Goal: Complete application form

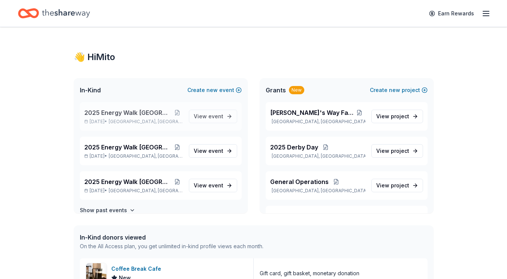
click at [129, 110] on span "2025 Energy Walk [GEOGRAPHIC_DATA]" at bounding box center [127, 112] width 87 height 9
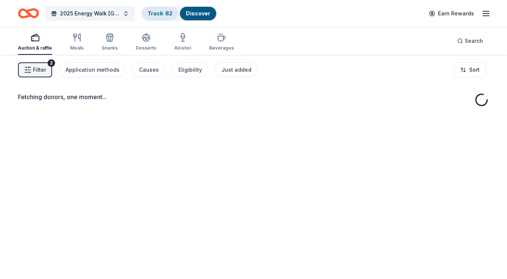
click at [157, 15] on link "Track · 82" at bounding box center [160, 13] width 25 height 6
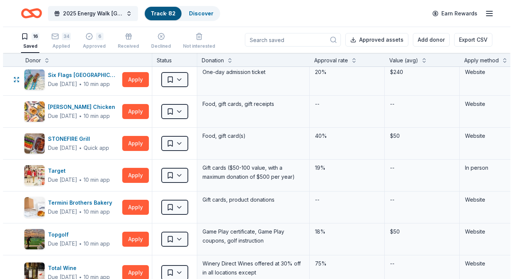
scroll to position [264, 0]
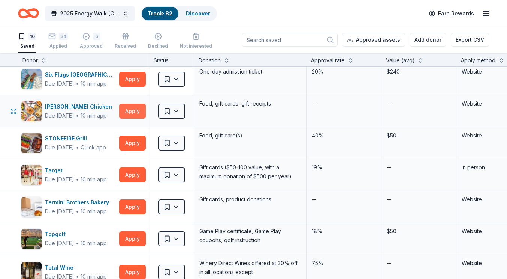
click at [130, 110] on button "Apply" at bounding box center [132, 110] width 27 height 15
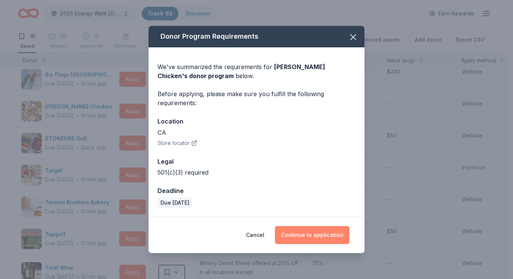
click at [295, 231] on button "Continue to application" at bounding box center [312, 235] width 75 height 18
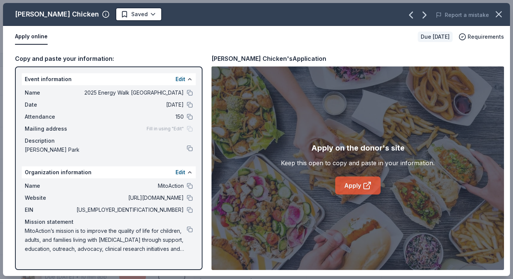
click at [349, 183] on link "Apply" at bounding box center [357, 185] width 45 height 18
click at [111, 16] on html "2025 Energy Walk Riverside Track · 82 Discover Earn Rewards 16 Saved 34 Applied…" at bounding box center [256, 139] width 513 height 279
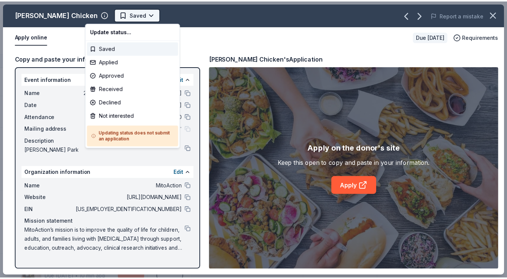
scroll to position [0, 0]
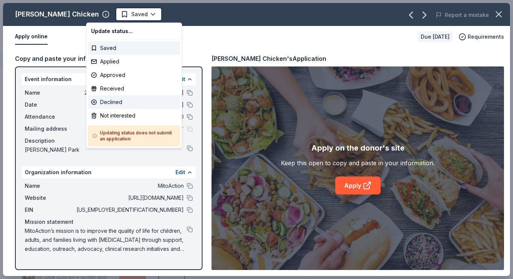
click at [121, 103] on div "Declined" at bounding box center [134, 101] width 92 height 13
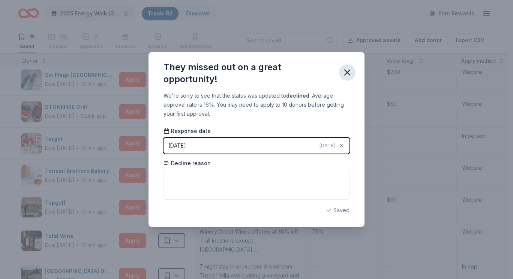
click at [347, 73] on icon "button" at bounding box center [347, 72] width 10 height 10
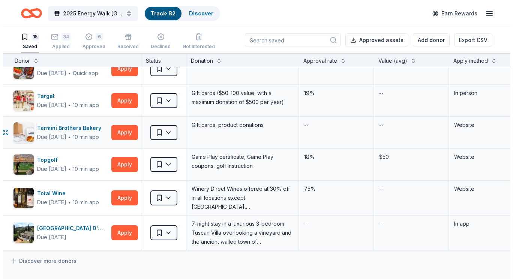
scroll to position [308, 12]
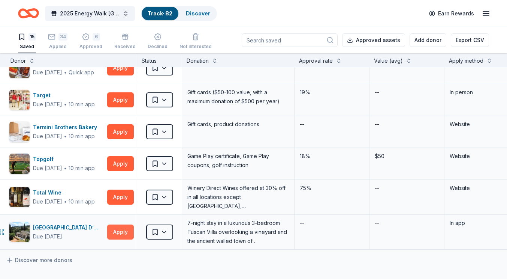
click at [116, 232] on button "Apply" at bounding box center [120, 231] width 27 height 15
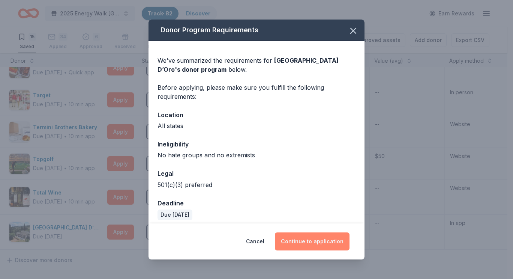
click at [312, 236] on button "Continue to application" at bounding box center [312, 241] width 75 height 18
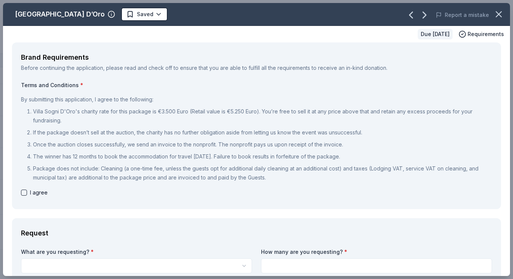
click at [24, 192] on button "button" at bounding box center [24, 192] width 6 height 6
checkbox input "true"
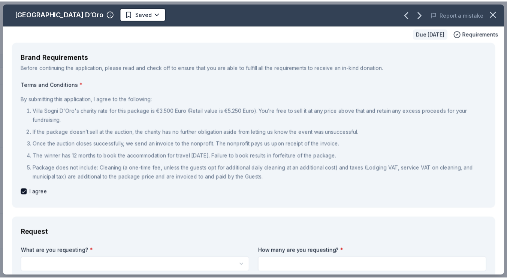
scroll to position [0, 0]
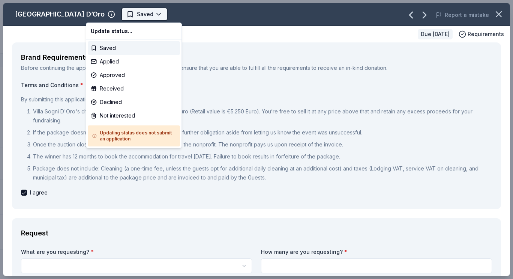
click at [117, 17] on html "2025 Energy Walk Riverside Track · 82 Discover Earn Rewards 15 Saved 34 Applied…" at bounding box center [256, 139] width 513 height 279
click at [110, 103] on div "Declined" at bounding box center [134, 101] width 92 height 13
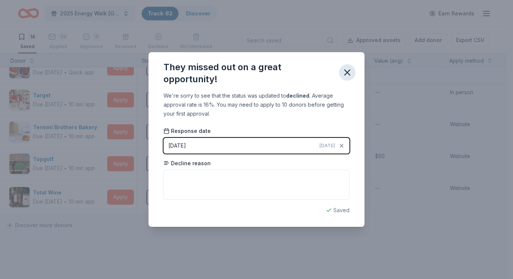
click at [343, 71] on icon "button" at bounding box center [347, 72] width 10 height 10
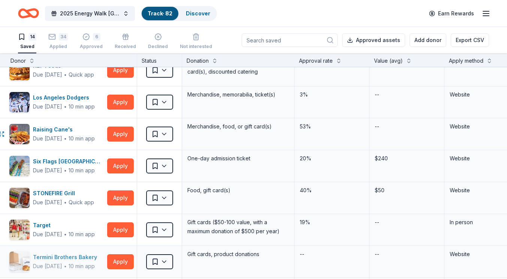
scroll to position [178, 12]
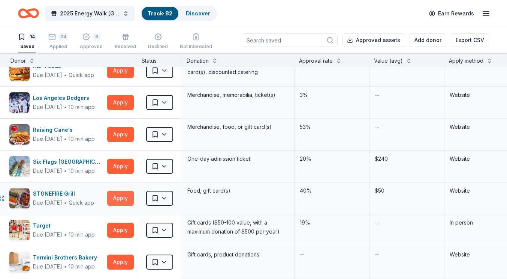
click at [117, 200] on button "Apply" at bounding box center [120, 197] width 27 height 15
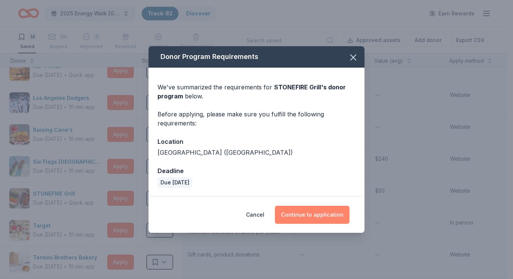
click at [296, 219] on button "Continue to application" at bounding box center [312, 214] width 75 height 18
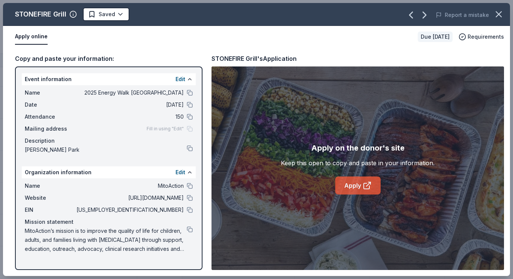
click at [341, 181] on link "Apply" at bounding box center [357, 185] width 45 height 18
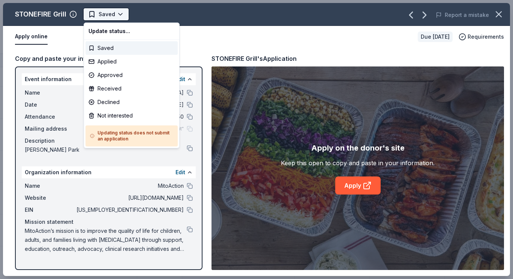
click at [112, 16] on html "2025 Energy Walk Riverside Track · 82 Discover Earn Rewards 14 Saved 34 Applied…" at bounding box center [256, 139] width 513 height 279
click at [117, 63] on div "Applied" at bounding box center [131, 61] width 92 height 13
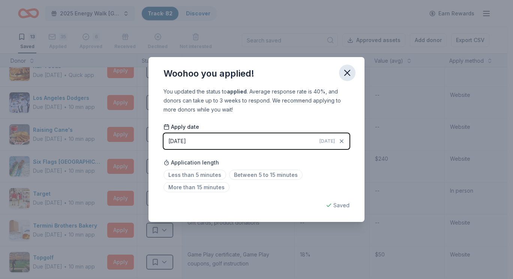
click at [345, 72] on icon "button" at bounding box center [347, 72] width 10 height 10
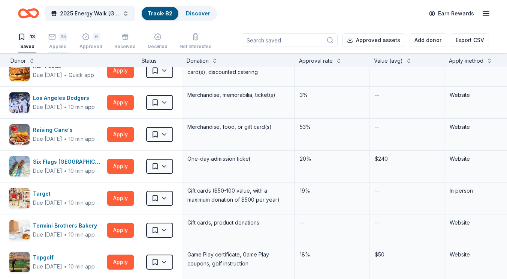
click at [60, 35] on div "35" at bounding box center [63, 36] width 9 height 7
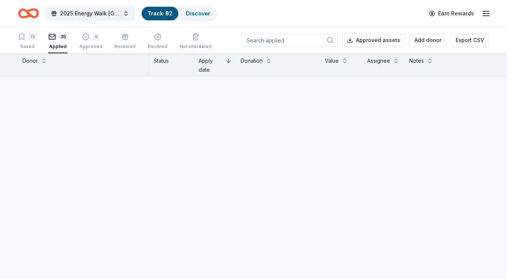
scroll to position [187, 0]
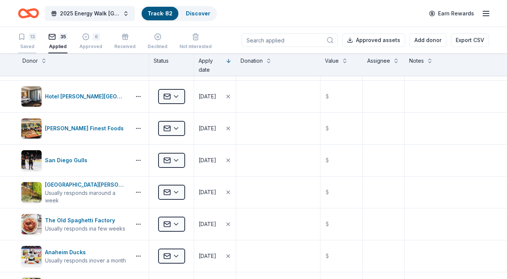
click at [28, 40] on div "13 Saved" at bounding box center [27, 41] width 18 height 16
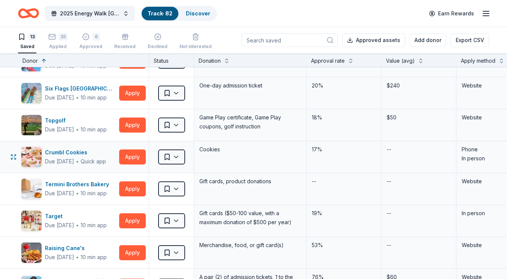
scroll to position [153, 0]
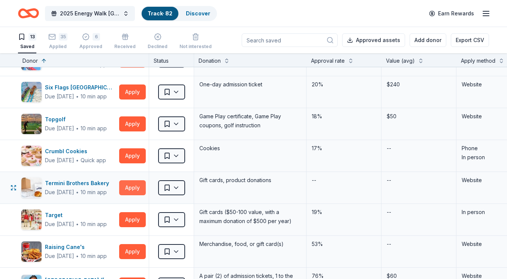
click at [125, 186] on button "Apply" at bounding box center [132, 187] width 27 height 15
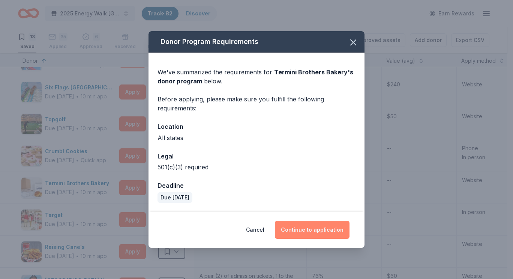
click at [298, 228] on button "Continue to application" at bounding box center [312, 229] width 75 height 18
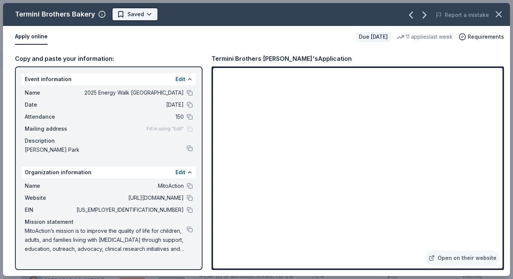
click at [133, 18] on html "2025 Energy Walk Riverside Track · 82 Discover Earn Rewards 13 Saved 35 Applied…" at bounding box center [256, 139] width 513 height 279
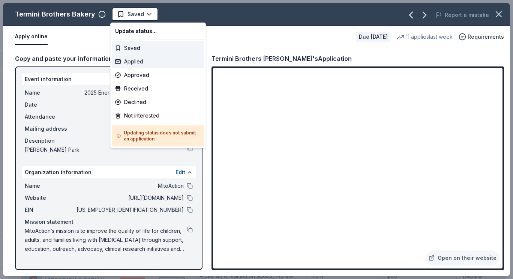
click at [138, 59] on div "Applied" at bounding box center [158, 61] width 92 height 13
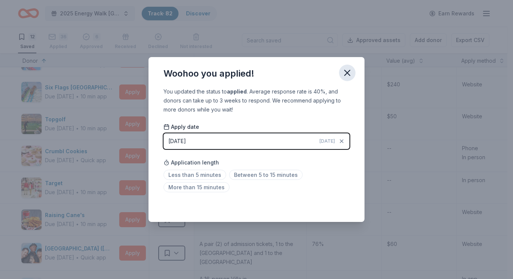
click at [347, 71] on icon "button" at bounding box center [347, 72] width 10 height 10
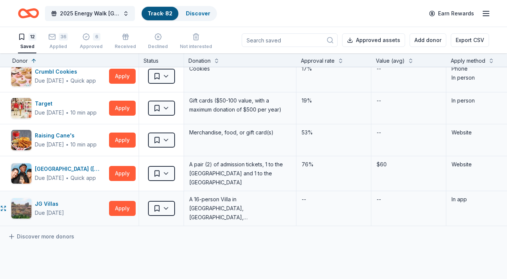
scroll to position [233, 11]
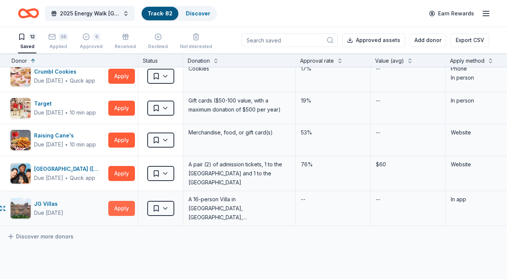
click at [121, 205] on button "Apply" at bounding box center [121, 208] width 27 height 15
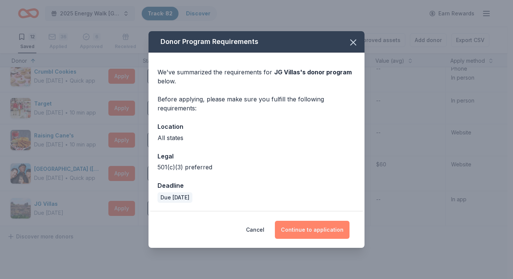
click at [301, 229] on button "Continue to application" at bounding box center [312, 229] width 75 height 18
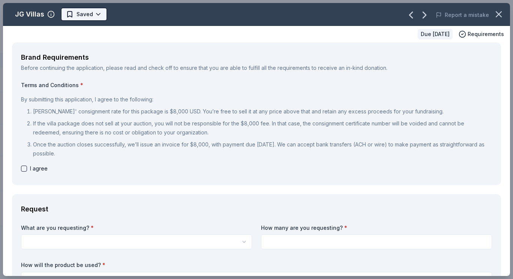
click at [87, 13] on html "2025 Energy Walk Riverside Track · 82 Discover Earn Rewards 12 Saved 36 Applied…" at bounding box center [256, 139] width 513 height 279
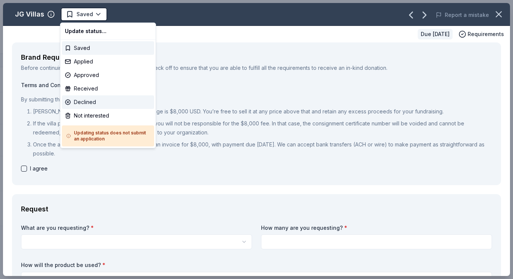
click at [84, 103] on div "Declined" at bounding box center [108, 101] width 92 height 13
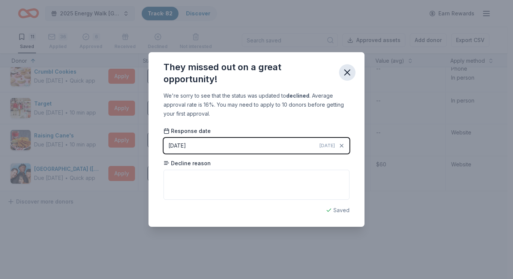
click at [349, 73] on icon "button" at bounding box center [347, 72] width 10 height 10
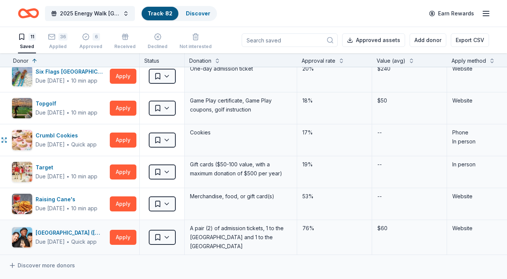
scroll to position [170, 9]
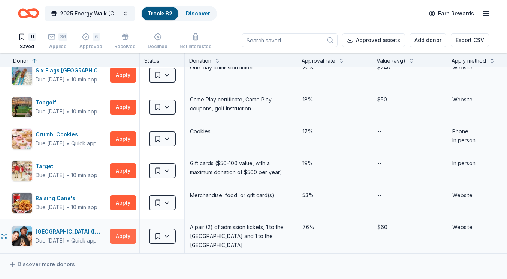
click at [125, 237] on button "Apply" at bounding box center [123, 235] width 27 height 15
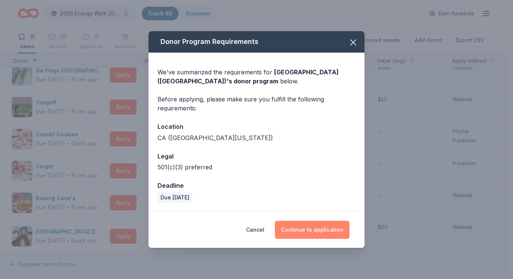
click at [308, 229] on button "Continue to application" at bounding box center [312, 229] width 75 height 18
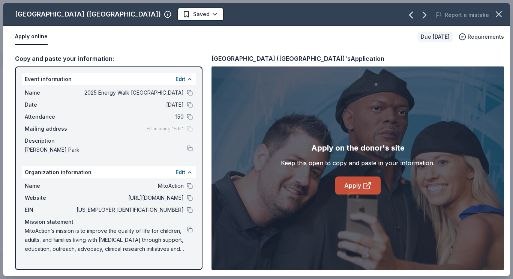
click at [364, 183] on icon at bounding box center [367, 186] width 6 height 6
click at [175, 24] on div "[GEOGRAPHIC_DATA] ([GEOGRAPHIC_DATA]) Saved Report a mistake" at bounding box center [256, 14] width 507 height 23
click at [178, 18] on html "2025 Energy Walk Riverside Track · 82 Discover Earn Rewards 11 Saved 36 Applied…" at bounding box center [256, 139] width 513 height 279
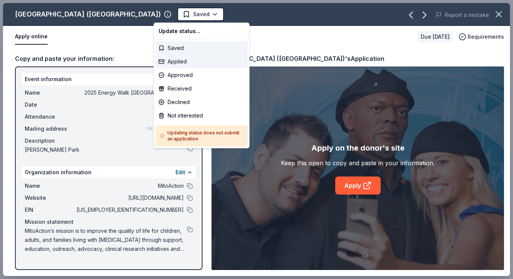
click at [177, 63] on div "Applied" at bounding box center [202, 61] width 92 height 13
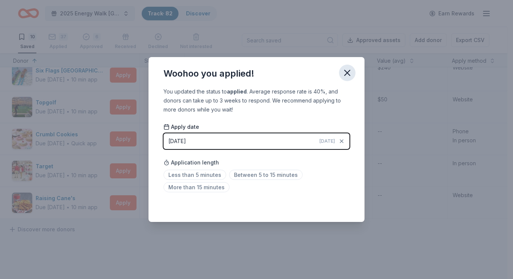
click at [349, 70] on icon "button" at bounding box center [347, 72] width 10 height 10
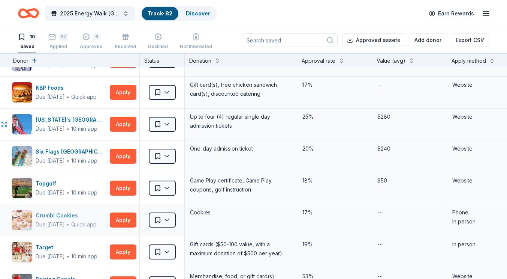
scroll to position [90, 9]
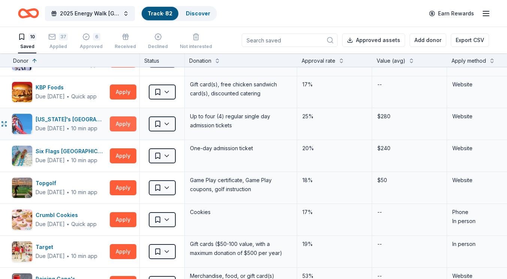
click at [119, 127] on button "Apply" at bounding box center [123, 123] width 27 height 15
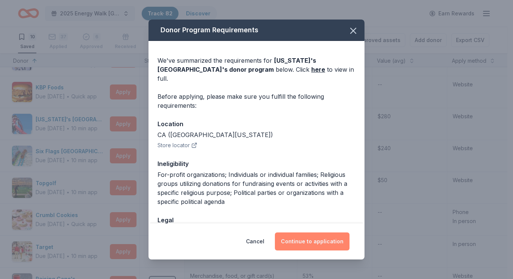
click at [289, 234] on button "Continue to application" at bounding box center [312, 241] width 75 height 18
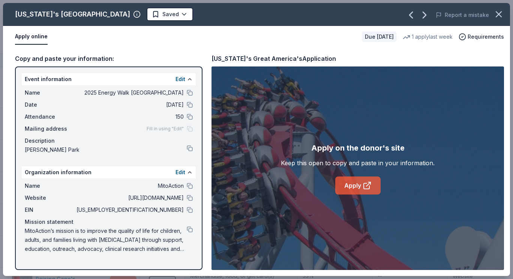
click at [345, 187] on link "Apply" at bounding box center [357, 185] width 45 height 18
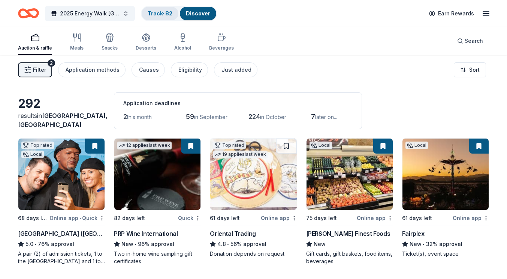
click at [156, 14] on link "Track · 82" at bounding box center [160, 13] width 25 height 6
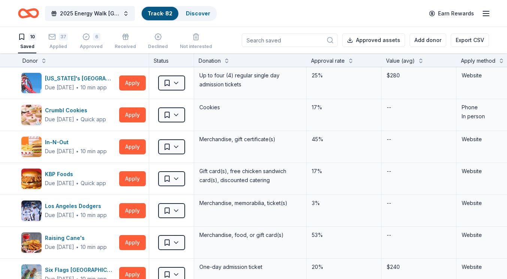
scroll to position [0, 0]
click at [158, 9] on div "Track · 82" at bounding box center [160, 13] width 37 height 13
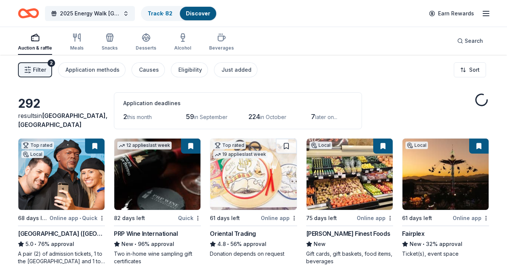
click at [188, 18] on div "Discover" at bounding box center [198, 13] width 36 height 13
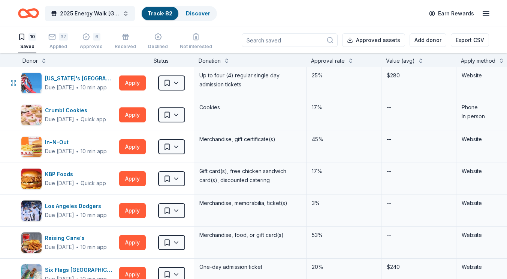
scroll to position [0, 0]
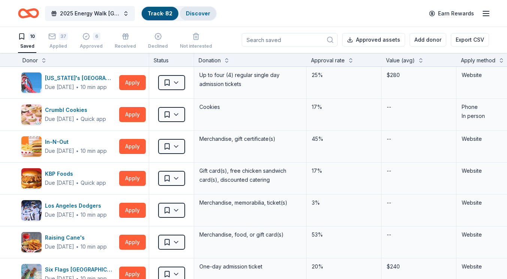
click at [196, 17] on div "Discover" at bounding box center [198, 13] width 36 height 13
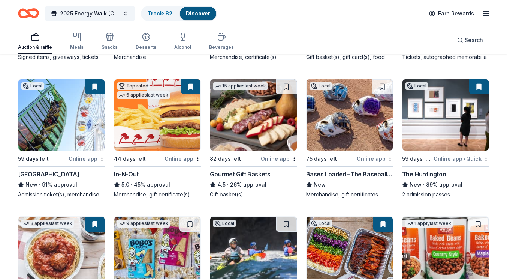
scroll to position [631, 0]
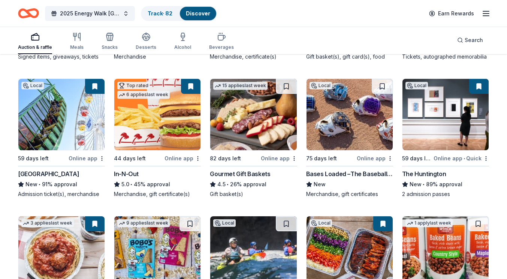
click at [192, 88] on button at bounding box center [190, 86] width 19 height 15
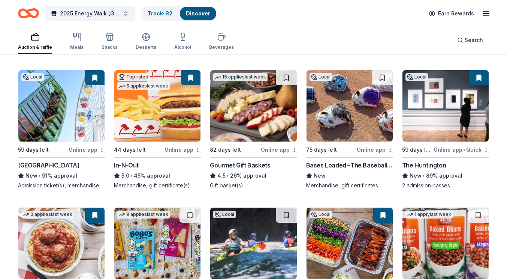
scroll to position [640, 0]
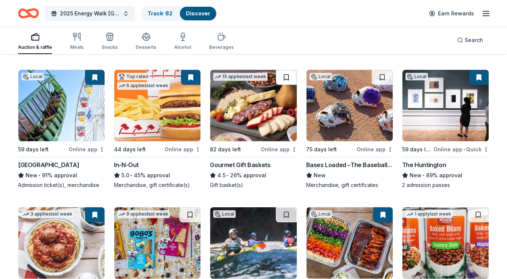
click at [287, 78] on button at bounding box center [286, 77] width 21 height 15
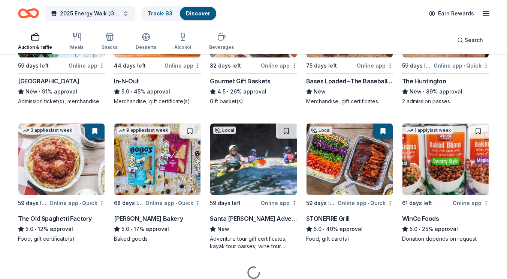
scroll to position [724, 0]
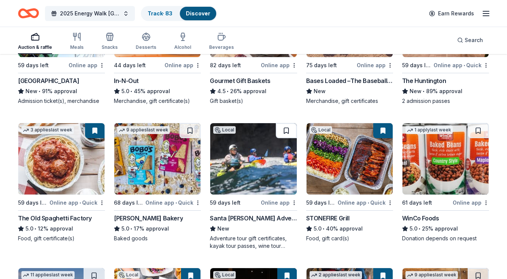
click at [285, 134] on button at bounding box center [286, 130] width 21 height 15
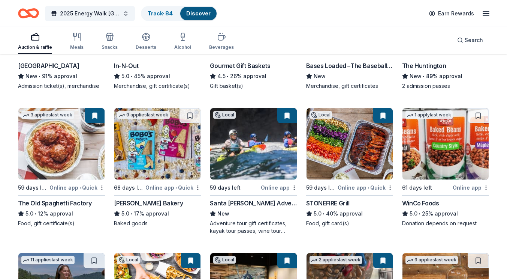
scroll to position [741, 0]
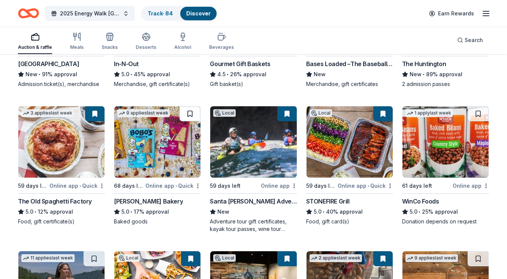
click at [189, 112] on button at bounding box center [190, 113] width 21 height 15
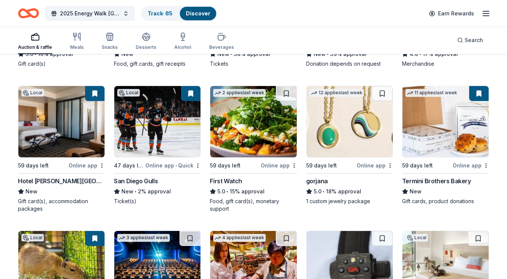
scroll to position [1043, 0]
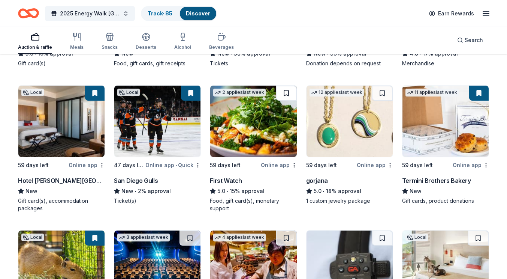
click at [287, 97] on button at bounding box center [286, 92] width 21 height 15
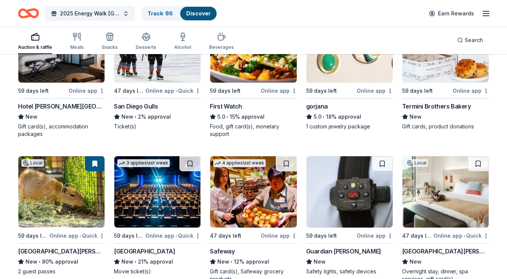
scroll to position [1144, 0]
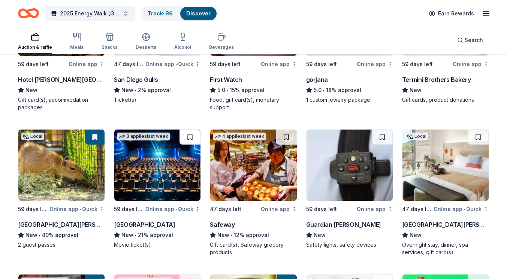
click at [192, 138] on button at bounding box center [190, 136] width 21 height 15
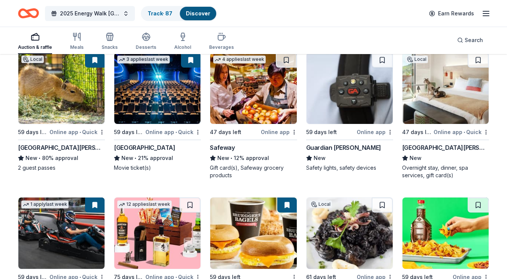
scroll to position [1220, 0]
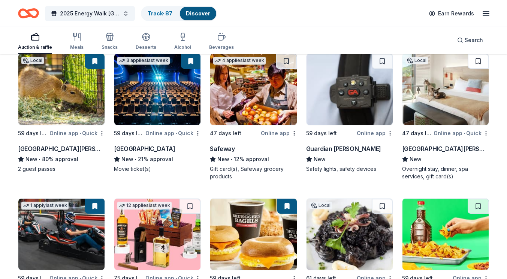
click at [476, 60] on button at bounding box center [478, 61] width 21 height 15
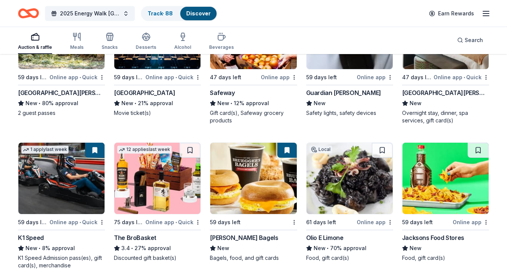
scroll to position [1277, 0]
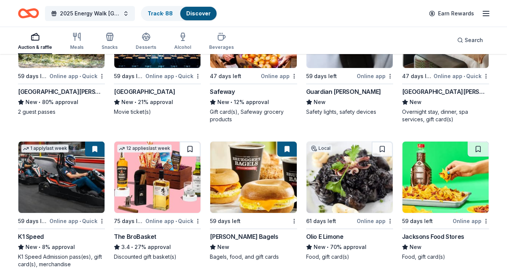
click at [190, 147] on button at bounding box center [190, 148] width 21 height 15
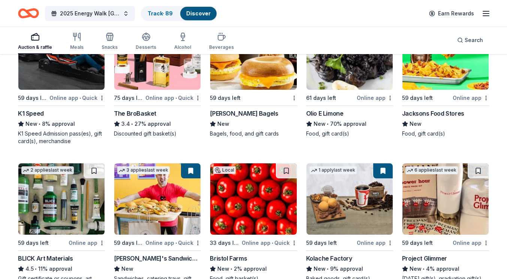
scroll to position [1401, 0]
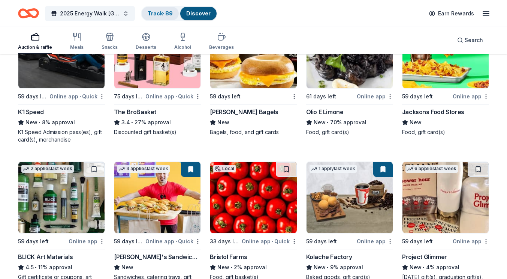
click at [149, 12] on link "Track · 89" at bounding box center [160, 13] width 25 height 6
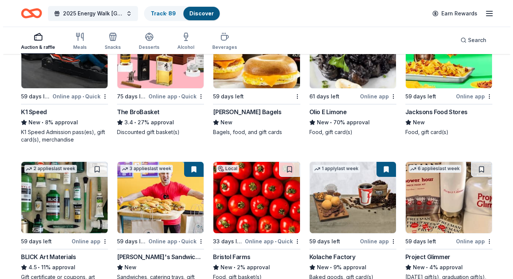
scroll to position [0, 0]
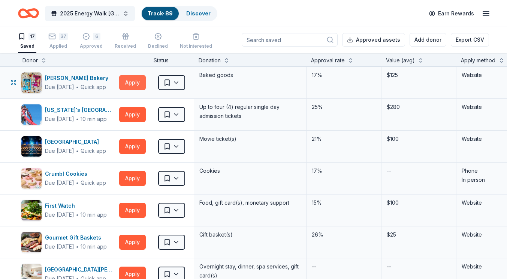
click at [140, 80] on button "Apply" at bounding box center [132, 82] width 27 height 15
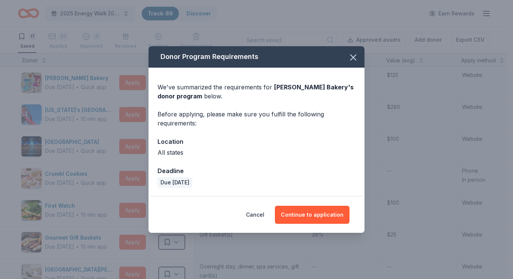
click at [318, 205] on div "Cancel Continue to application" at bounding box center [256, 214] width 216 height 36
click at [315, 210] on button "Continue to application" at bounding box center [312, 214] width 75 height 18
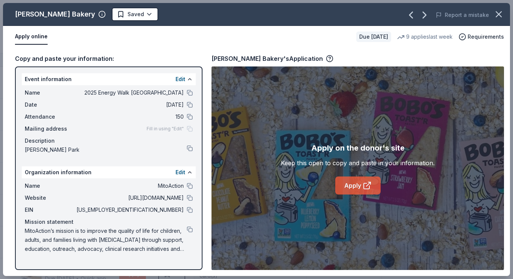
click at [357, 182] on link "Apply" at bounding box center [357, 185] width 45 height 18
click at [98, 11] on html "2025 Energy Walk Riverside Track · 89 Discover Earn Rewards 17 Saved 37 Applied…" at bounding box center [256, 139] width 513 height 279
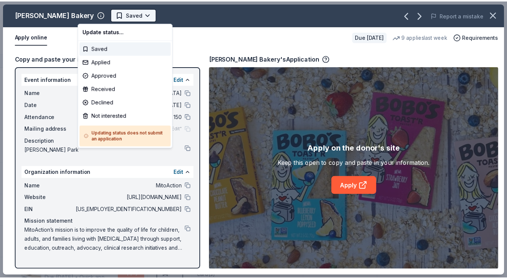
scroll to position [0, 0]
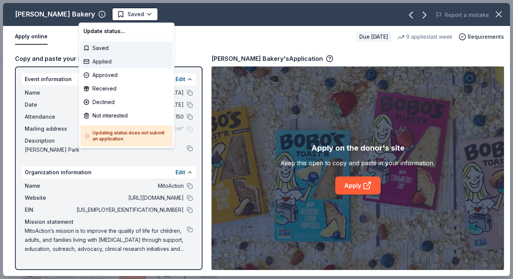
click at [107, 61] on div "Applied" at bounding box center [127, 61] width 92 height 13
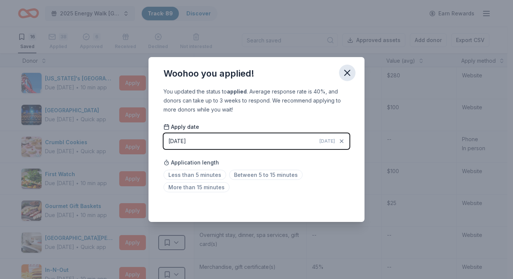
click at [347, 76] on icon "button" at bounding box center [347, 72] width 10 height 10
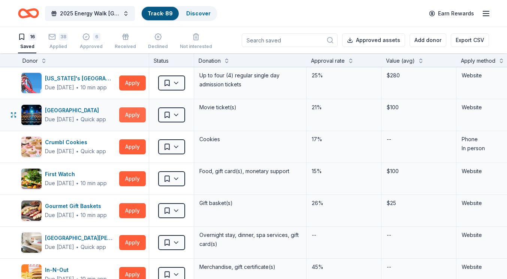
click at [131, 114] on button "Apply" at bounding box center [132, 114] width 27 height 15
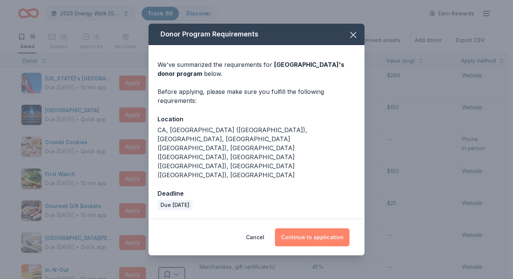
click at [297, 228] on button "Continue to application" at bounding box center [312, 237] width 75 height 18
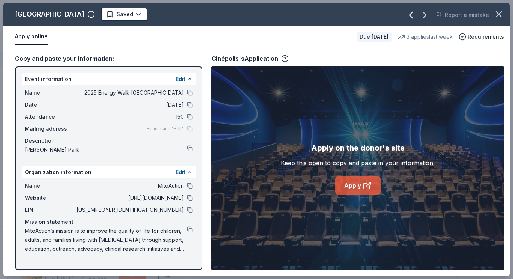
click at [358, 181] on link "Apply" at bounding box center [357, 185] width 45 height 18
click at [96, 16] on html "2025 Energy Walk Riverside Track · 89 Discover Earn Rewards 16 Saved 38 Applied…" at bounding box center [256, 139] width 513 height 279
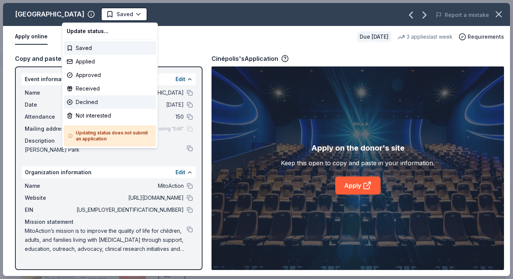
click at [94, 100] on div "Declined" at bounding box center [110, 101] width 92 height 13
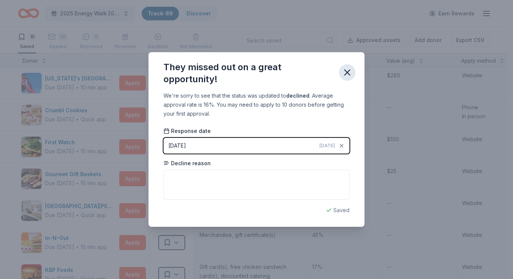
click at [349, 76] on icon "button" at bounding box center [347, 72] width 10 height 10
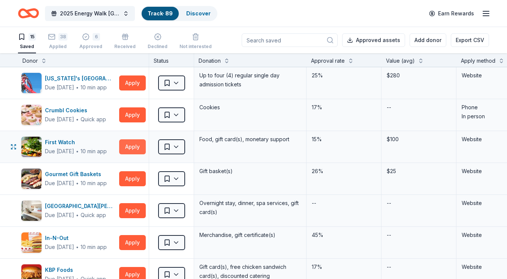
click at [131, 146] on button "Apply" at bounding box center [132, 146] width 27 height 15
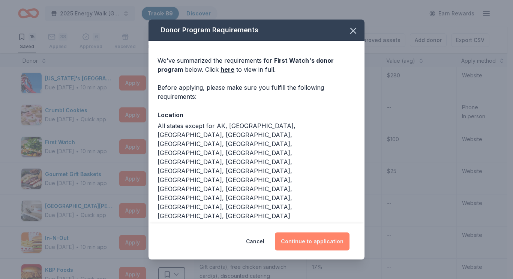
click at [309, 243] on button "Continue to application" at bounding box center [312, 241] width 75 height 18
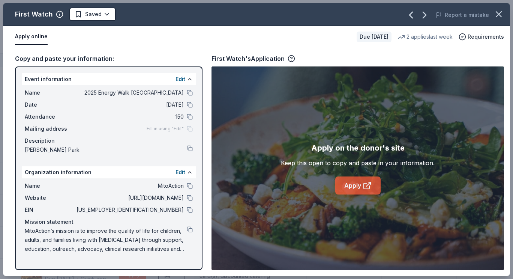
click at [347, 184] on link "Apply" at bounding box center [357, 185] width 45 height 18
click at [72, 15] on html "2025 Energy Walk Riverside Track · 89 Discover Earn Rewards 15 Saved 38 Applied…" at bounding box center [256, 139] width 513 height 279
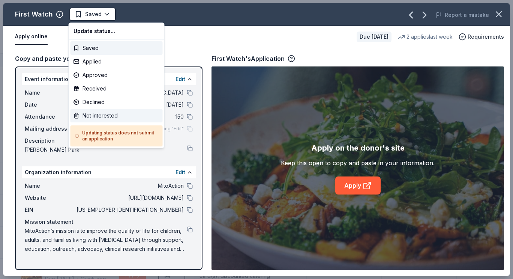
click at [96, 117] on div "Not interested" at bounding box center [116, 115] width 92 height 13
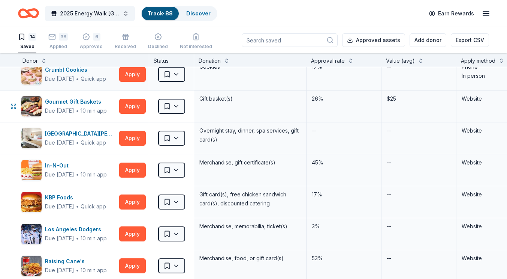
scroll to position [41, 0]
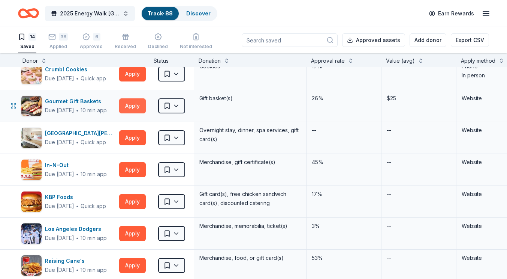
click at [133, 107] on button "Apply" at bounding box center [132, 105] width 27 height 15
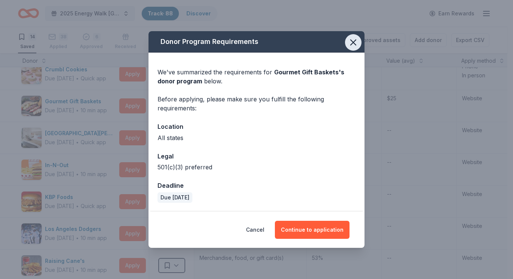
click at [353, 43] on icon "button" at bounding box center [353, 42] width 5 height 5
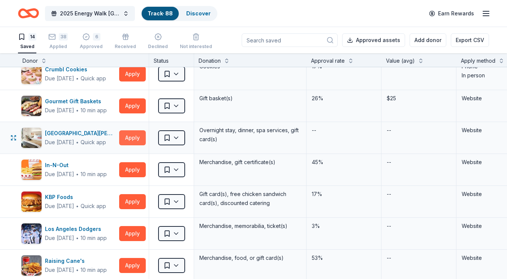
click at [128, 140] on button "Apply" at bounding box center [132, 137] width 27 height 15
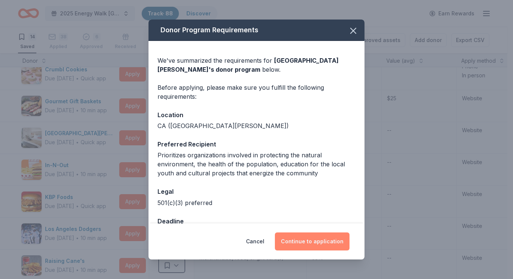
click at [292, 239] on button "Continue to application" at bounding box center [312, 241] width 75 height 18
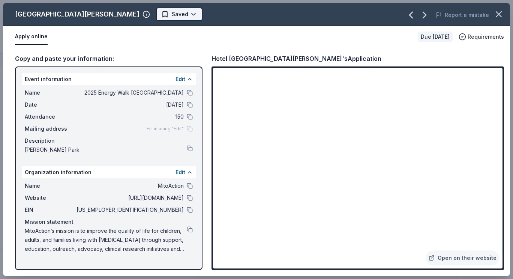
click at [137, 21] on body "2025 Energy Walk Riverside Track · 88 Discover Earn Rewards 14 Saved 38 Applied…" at bounding box center [253, 139] width 507 height 279
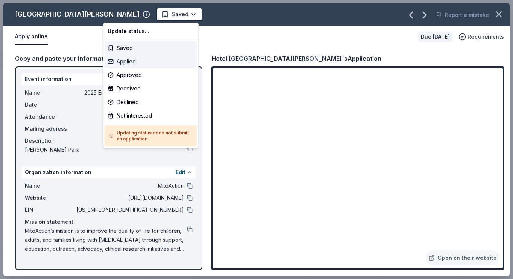
click at [129, 61] on div "Applied" at bounding box center [151, 61] width 92 height 13
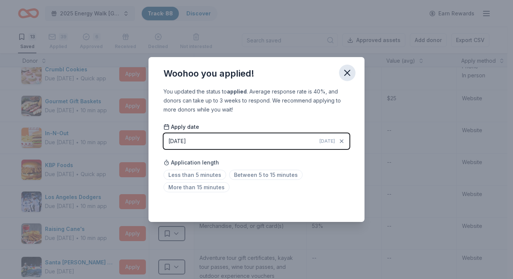
click at [347, 75] on icon "button" at bounding box center [347, 72] width 10 height 10
